Goal: Contribute content

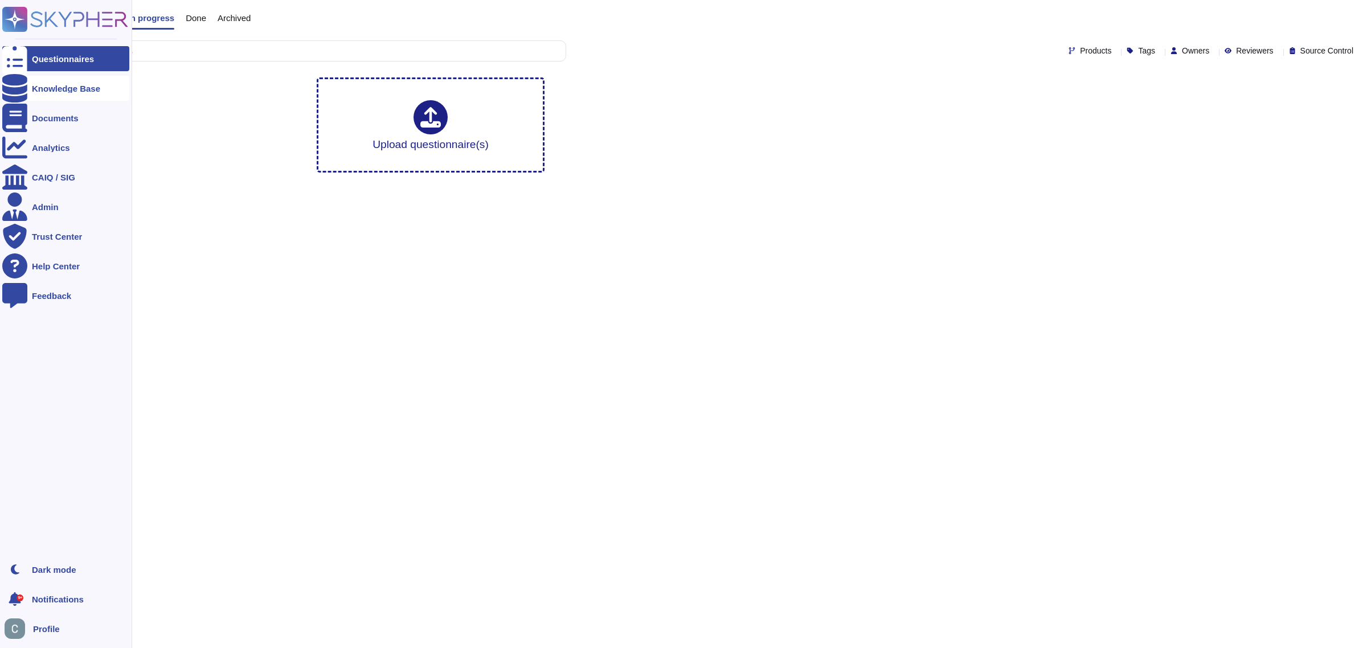
click at [10, 84] on icon at bounding box center [14, 88] width 25 height 28
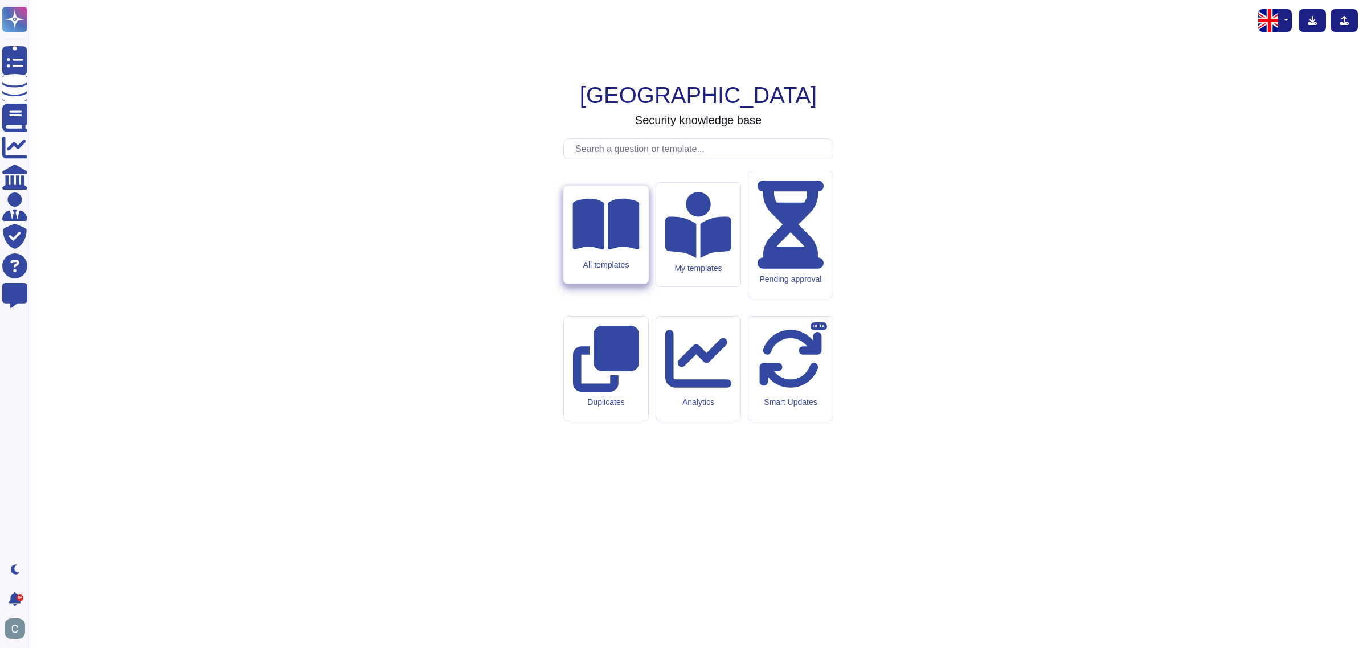
click at [575, 284] on div "All templates" at bounding box center [605, 235] width 85 height 98
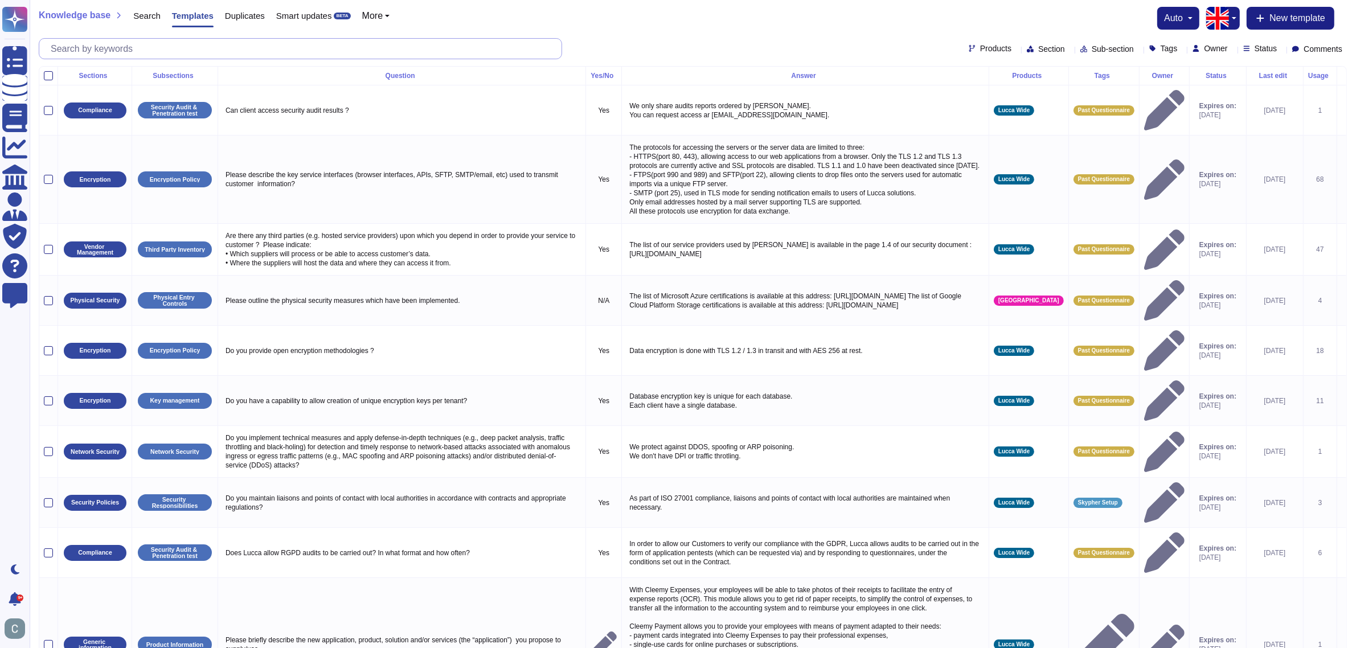
click at [374, 51] on input "text" at bounding box center [303, 49] width 517 height 20
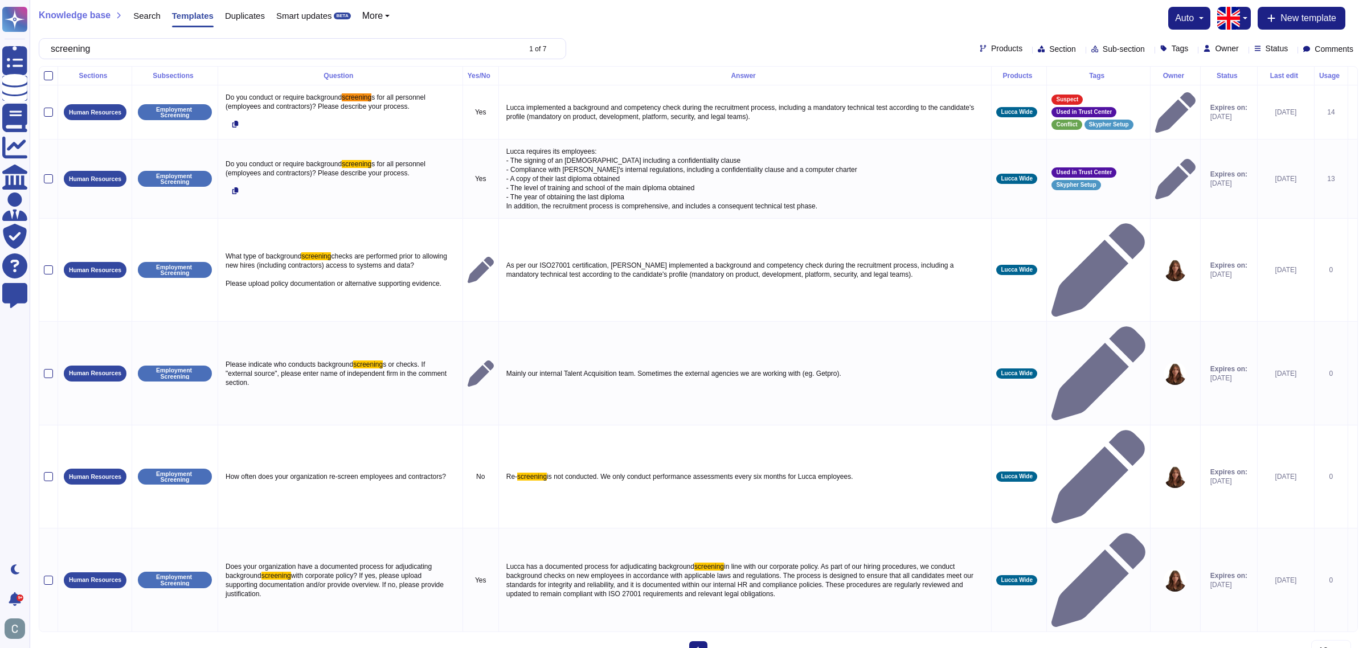
type input "screening"
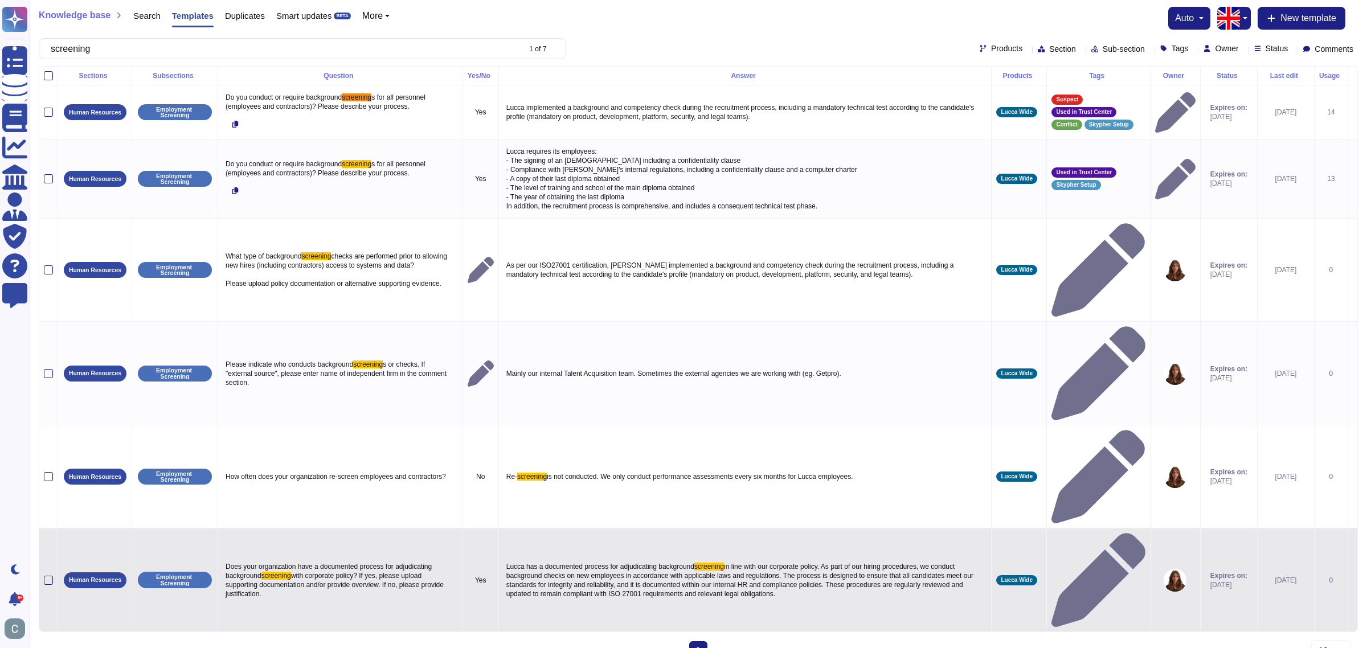
click at [813, 563] on span "in line with our corporate policy. As part of our hiring procedures, we conduct…" at bounding box center [740, 580] width 469 height 35
type textarea "Lucca has a documented process for adjudicating background screening in line wi…"
click at [1086, 533] on icon at bounding box center [1098, 579] width 93 height 93
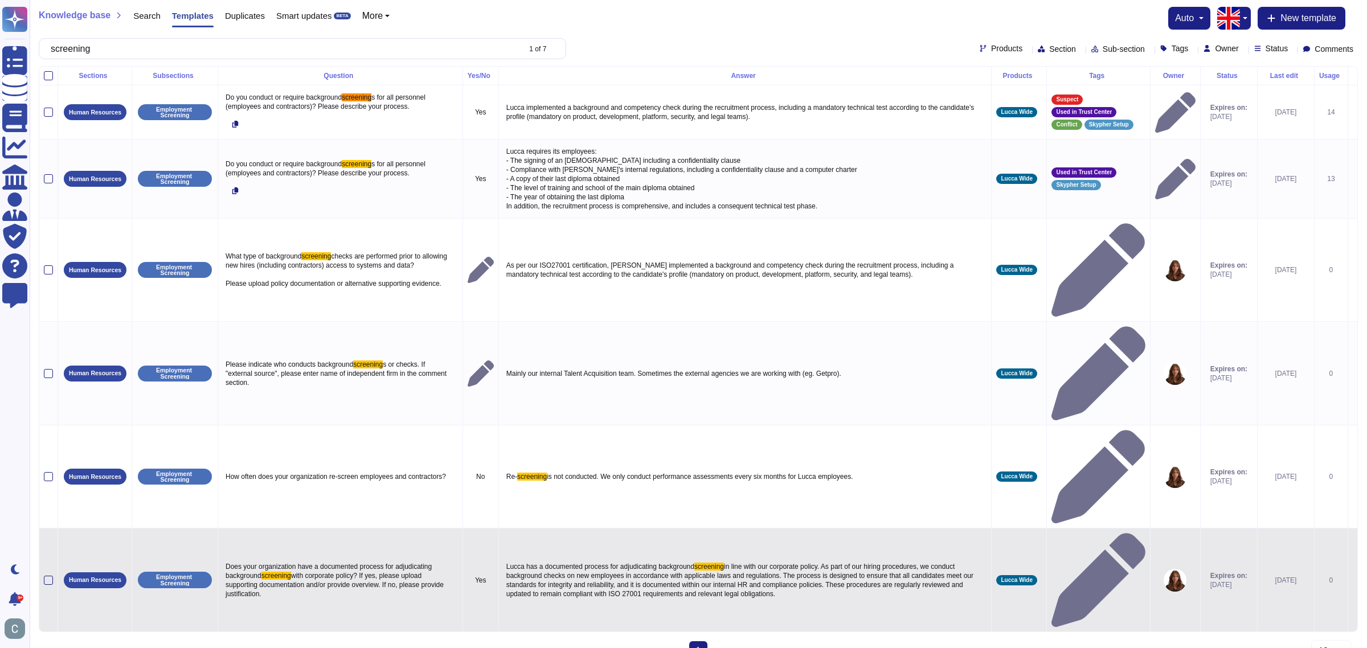
click at [1353, 581] on icon at bounding box center [1353, 581] width 0 height 0
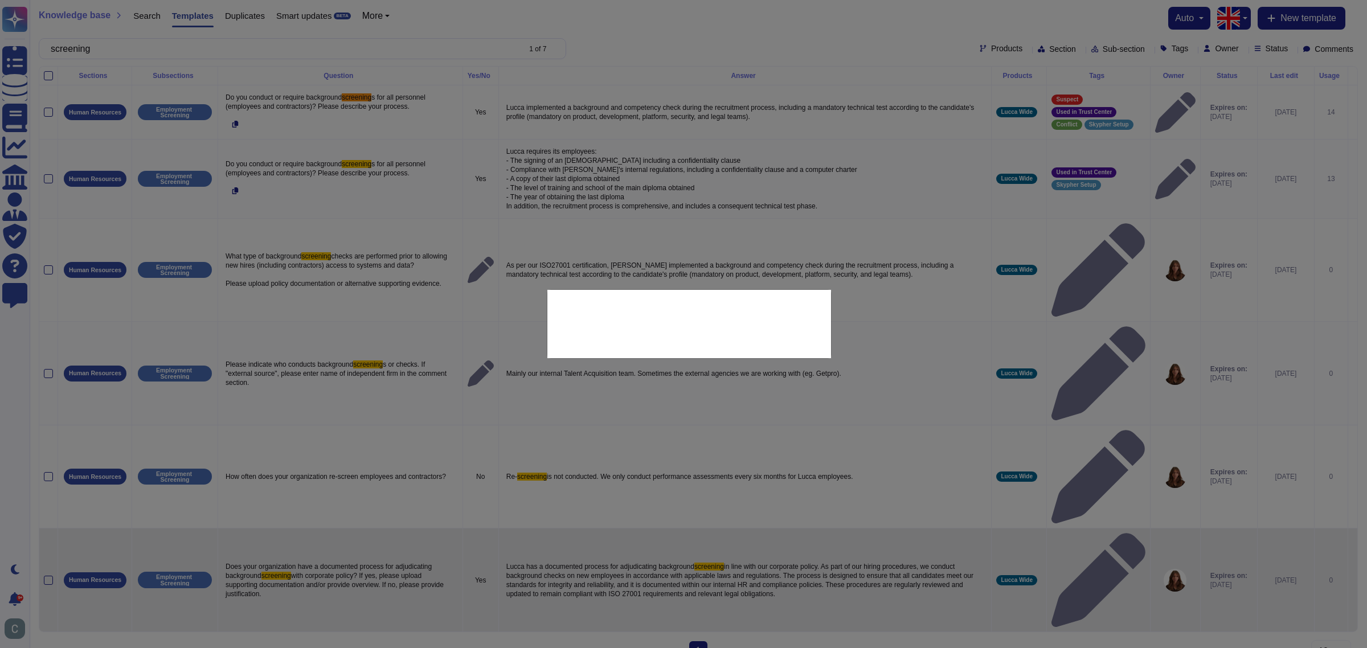
type textarea "Does your organization have a documented process for adjudicating background sc…"
type textarea "Lucca has a documented process for adjudicating background screening in line wi…"
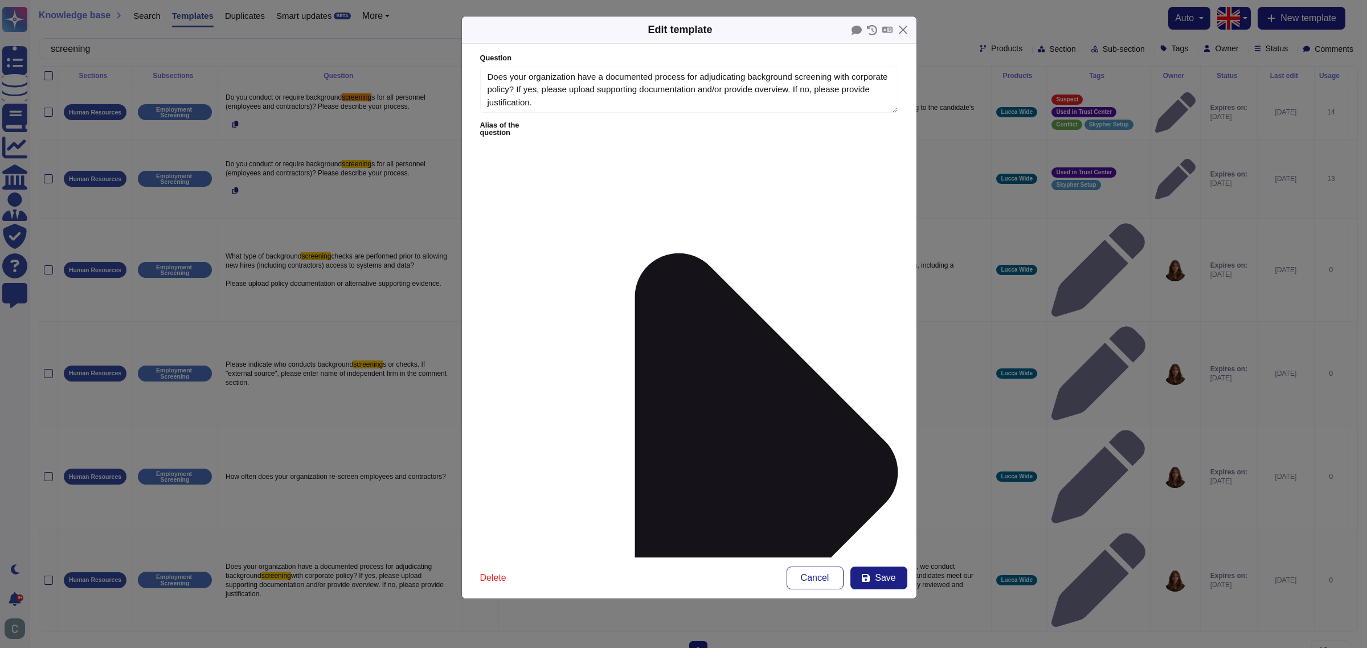
type textarea "Does your organization have a documented process for adjudicating background sc…"
type textarea "Lucca has a documented process for adjudicating background screening in line wi…"
click at [886, 28] on icon at bounding box center [887, 30] width 10 height 6
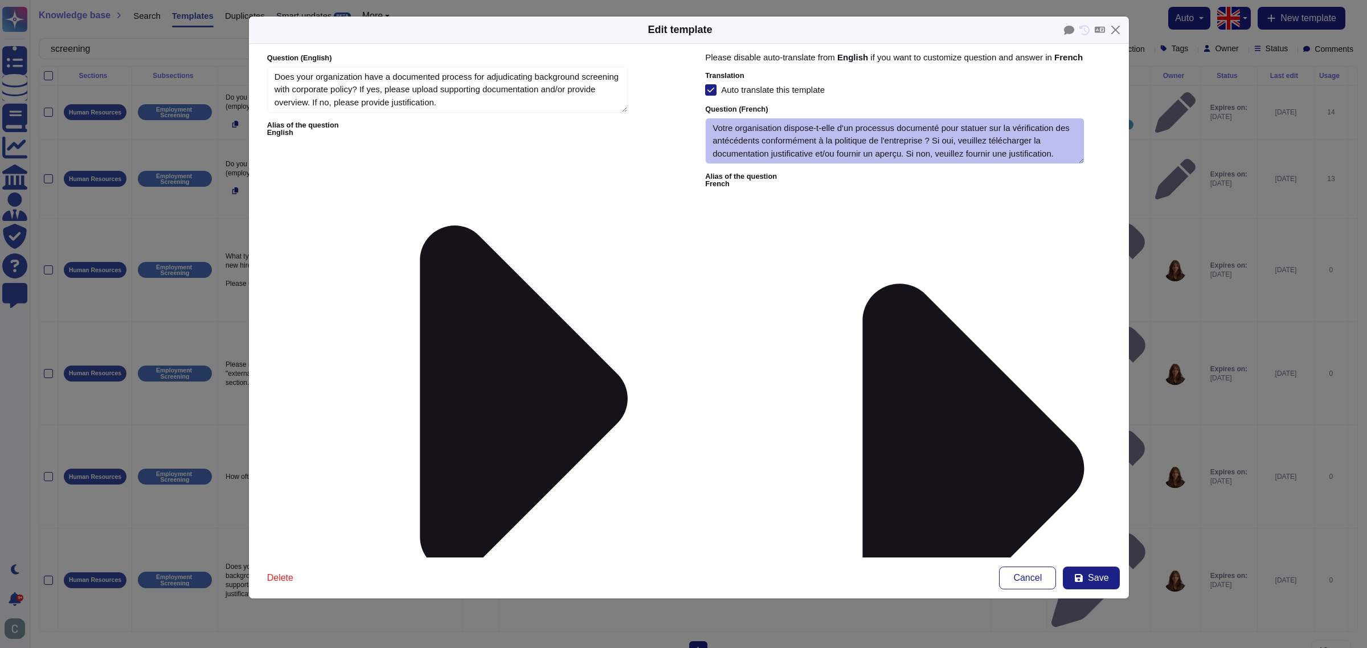
type textarea "Does your organization have a documented process for adjudicating background sc…"
type textarea "Lucca has a documented process for adjudicating background screening in line wi…"
type textarea "Votre organisation dispose-t-elle d'un processus documenté pour statuer sur la …"
type textarea "Lucca dispose d'un processus documenté pour statuer sur les vérifications des a…"
